Goal: Task Accomplishment & Management: Manage account settings

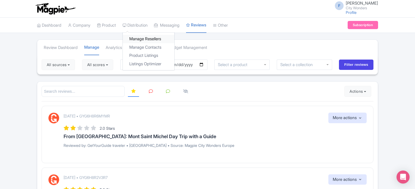
click at [141, 38] on link "Manage Resellers" at bounding box center [149, 39] width 52 height 8
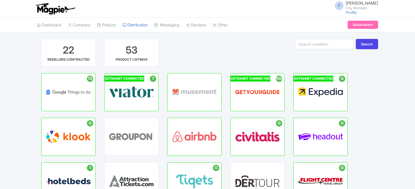
click at [128, 91] on span "VIATOR" at bounding box center [132, 89] width 14 height 5
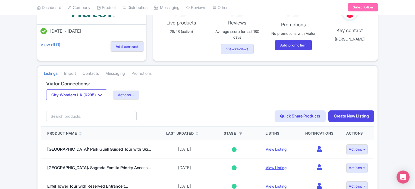
scroll to position [54, 0]
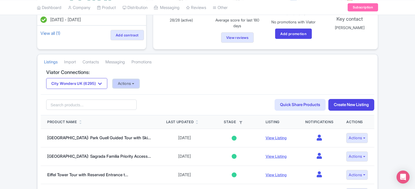
click at [136, 82] on button "Actions" at bounding box center [126, 83] width 27 height 9
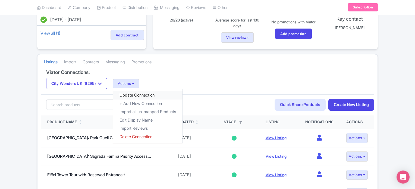
click at [142, 96] on link "Update Connection" at bounding box center [148, 95] width 70 height 8
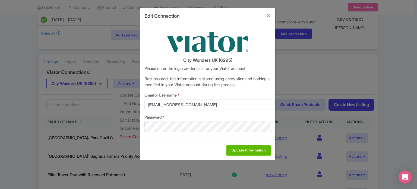
click at [243, 150] on input "Update Information" at bounding box center [249, 150] width 45 height 10
type input "Saving..."
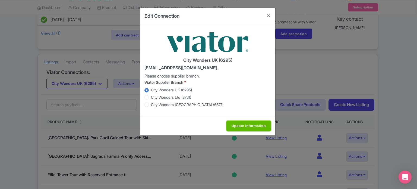
click at [249, 125] on input "Update Information" at bounding box center [249, 126] width 45 height 10
type input "Update Information"
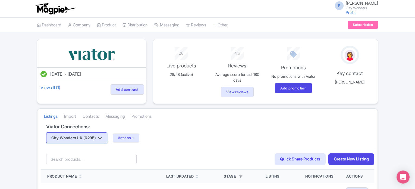
click at [97, 138] on button "City Wonders UK (6295)" at bounding box center [76, 137] width 61 height 11
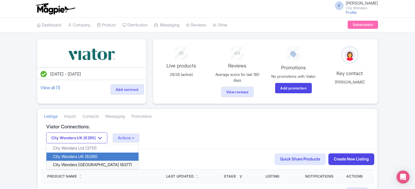
click at [96, 165] on link "City Wonders USA (6377)" at bounding box center [92, 165] width 92 height 8
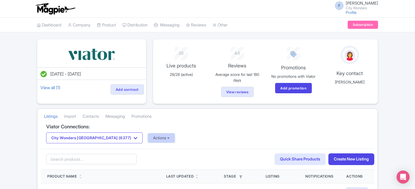
click at [148, 138] on button "Actions" at bounding box center [161, 137] width 27 height 9
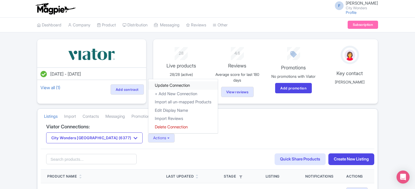
click at [148, 88] on link "Update Connection" at bounding box center [183, 85] width 70 height 8
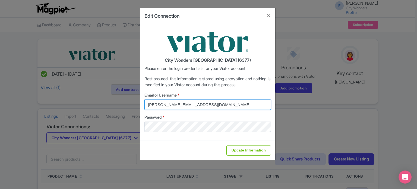
click at [220, 106] on input "Marion.blanchot@citywonders.com" at bounding box center [208, 104] width 127 height 10
drag, startPoint x: 220, startPoint y: 105, endPoint x: 147, endPoint y: 109, distance: 72.9
click at [147, 109] on input "Marion.blanchot@citywonders.com" at bounding box center [208, 104] width 127 height 10
type input "federica.brocca@citywonders.com"
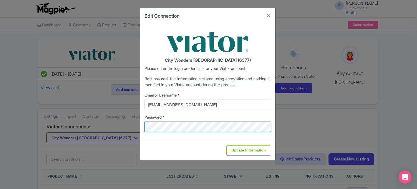
click at [131, 129] on div "Edit Connection City Wonders USA (6377) Please enter the login credentials for …" at bounding box center [208, 94] width 417 height 189
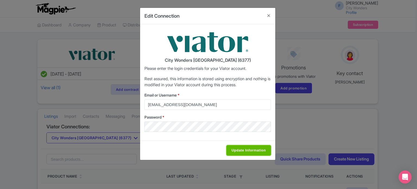
click at [253, 152] on input "Update Information" at bounding box center [249, 150] width 45 height 10
type input "Saving..."
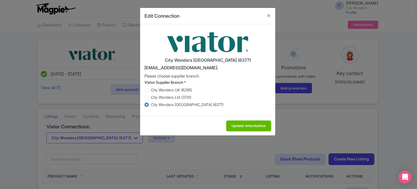
click at [249, 127] on input "Update Information" at bounding box center [249, 126] width 45 height 10
type input "Update Information"
